Goal: Consume media (video, audio): Consume media (video, audio)

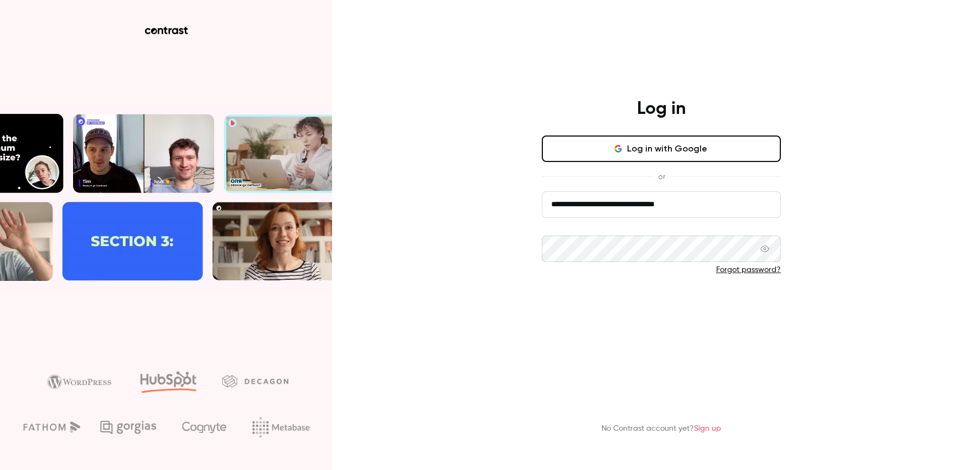
click at [616, 302] on button "Log in" at bounding box center [661, 306] width 239 height 27
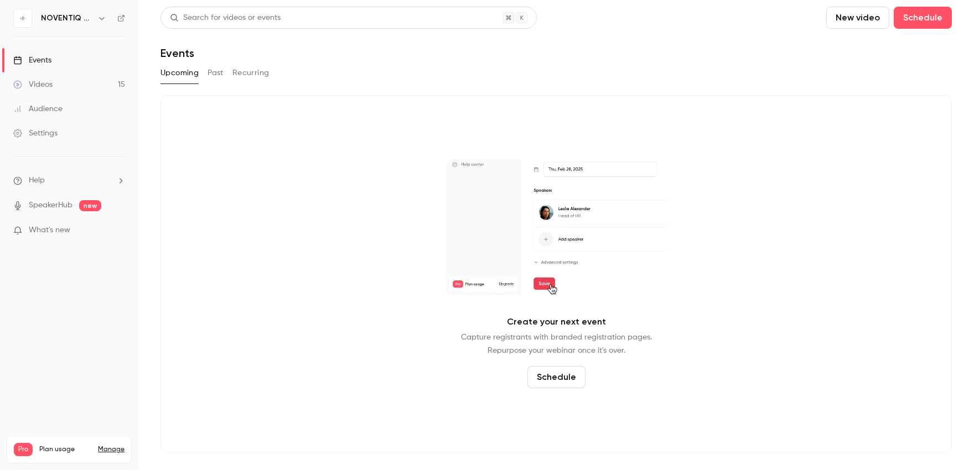
click at [50, 79] on div "Videos" at bounding box center [32, 84] width 39 height 11
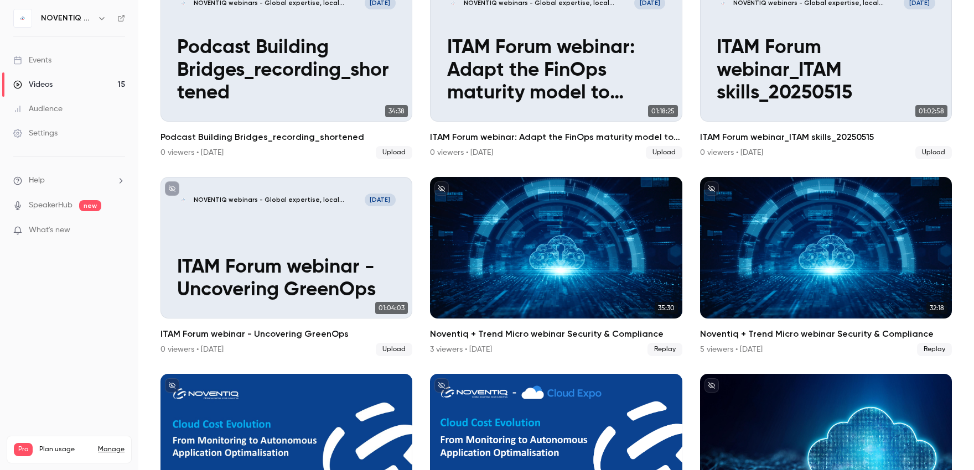
scroll to position [122, 0]
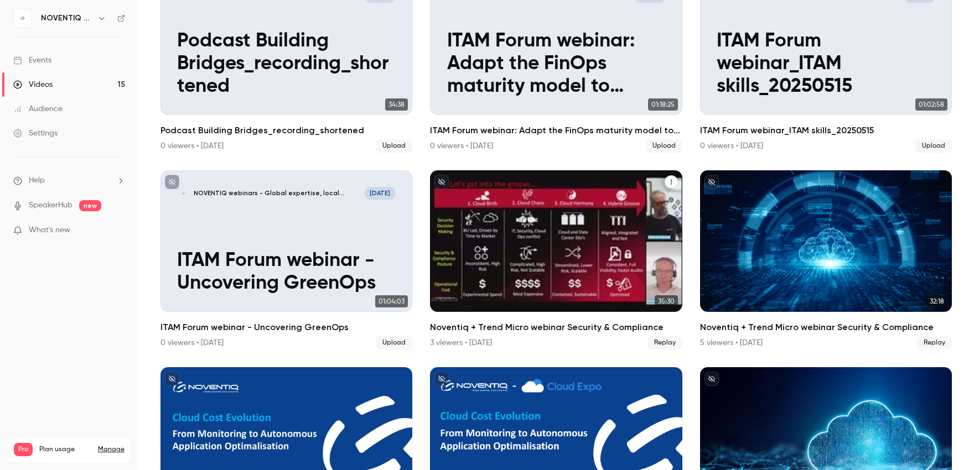
click at [491, 241] on div "Noventiq + Trend Micro webinar Security & Compliance" at bounding box center [556, 241] width 252 height 142
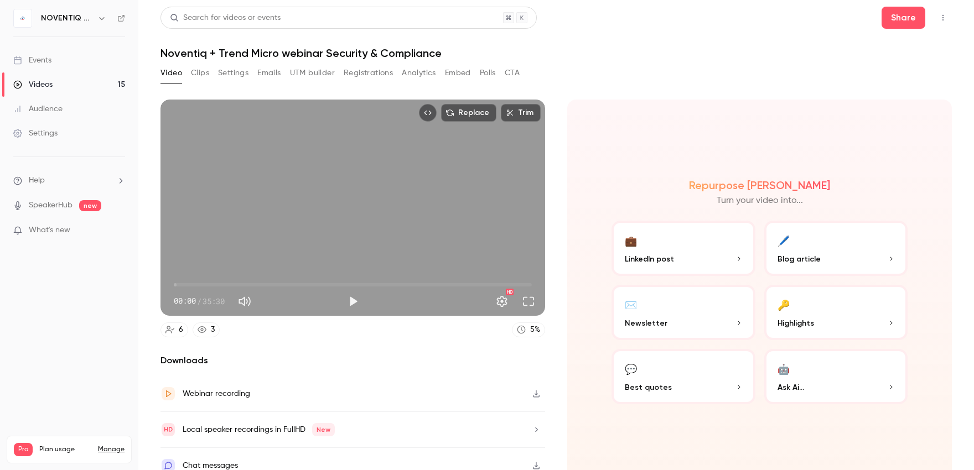
click at [175, 326] on link "6" at bounding box center [174, 330] width 28 height 15
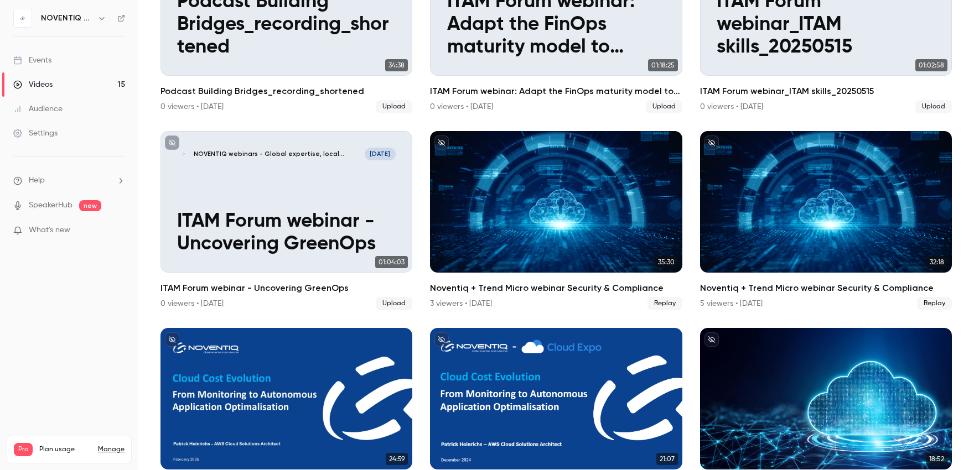
scroll to position [183, 0]
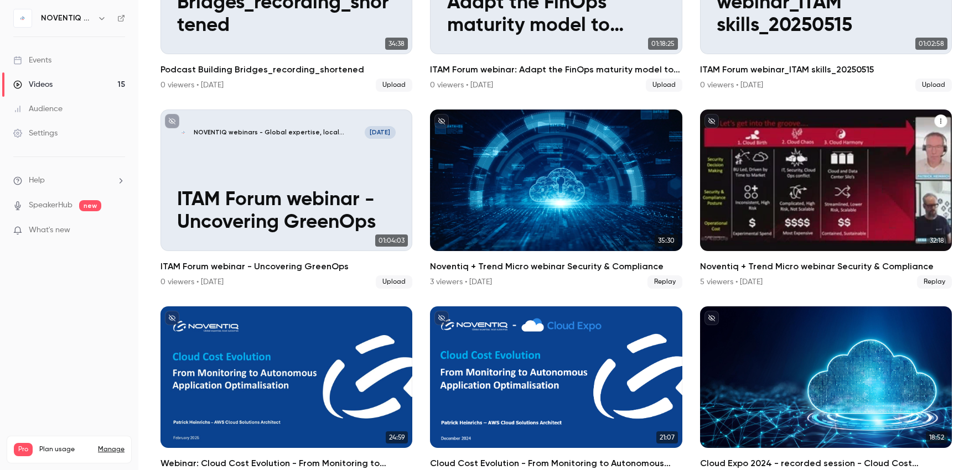
click at [818, 171] on div "Noventiq + Trend Micro webinar Security & Compliance" at bounding box center [826, 181] width 252 height 142
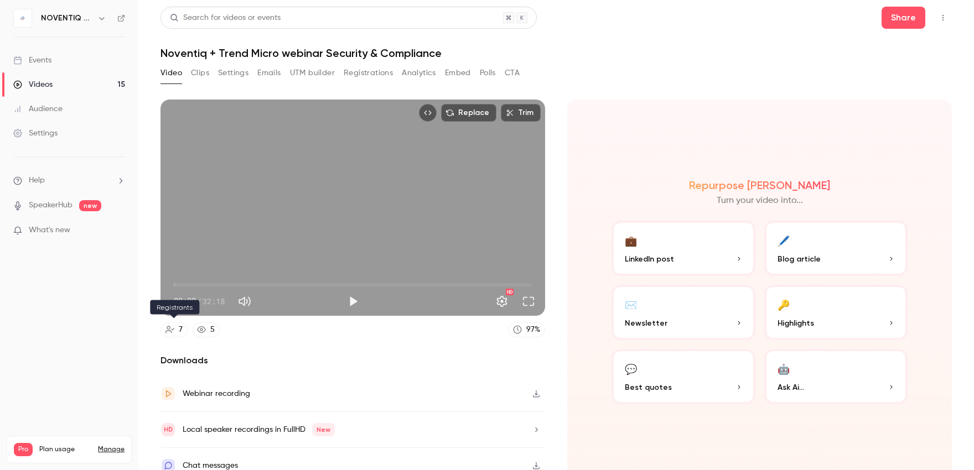
click at [180, 328] on div "7" at bounding box center [181, 330] width 4 height 12
click at [178, 329] on link "7" at bounding box center [173, 330] width 27 height 15
click at [87, 83] on link "Videos 15" at bounding box center [69, 84] width 138 height 24
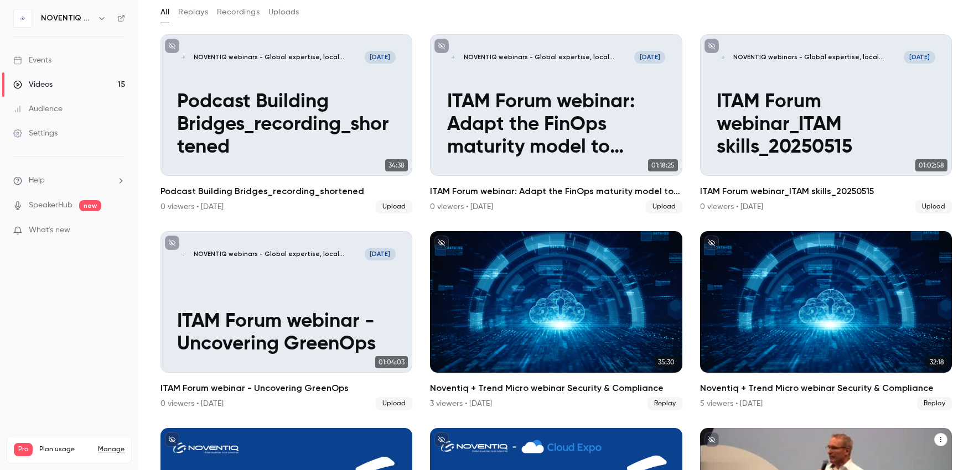
scroll to position [122, 0]
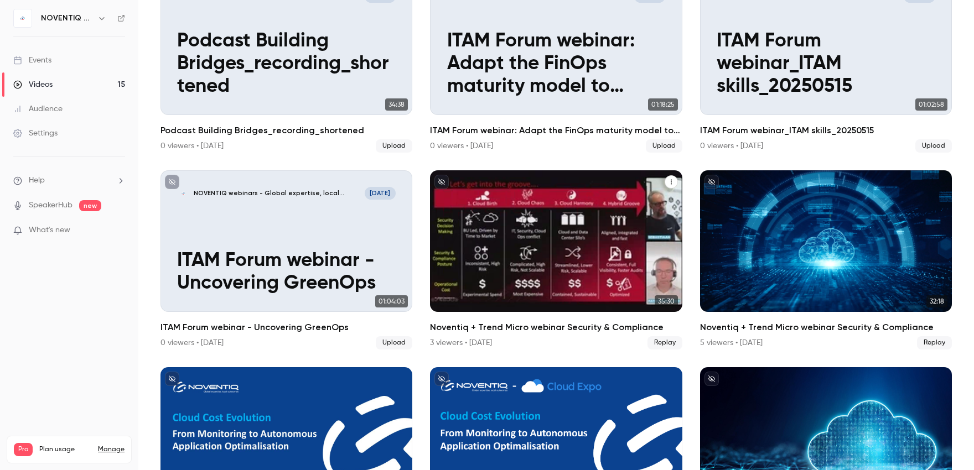
click at [513, 253] on div "Noventiq + Trend Micro webinar Security & Compliance" at bounding box center [556, 241] width 252 height 142
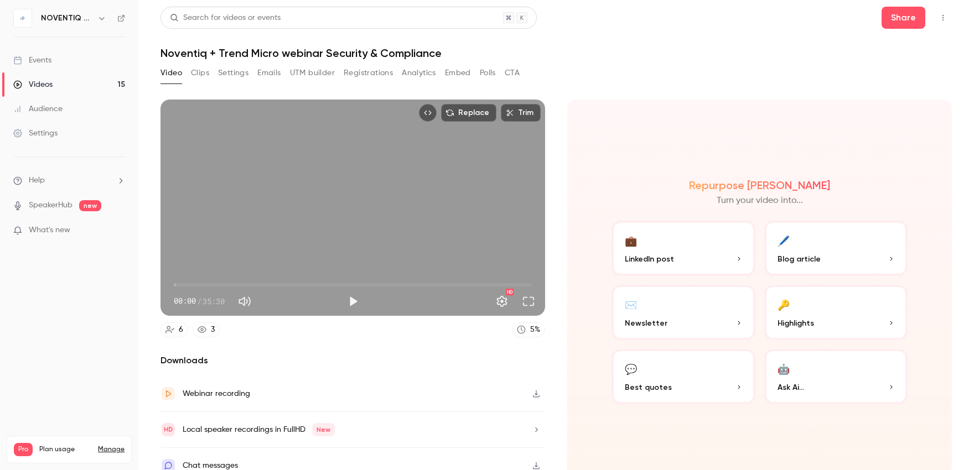
click at [180, 326] on div "6" at bounding box center [181, 330] width 4 height 12
